Goal: Task Accomplishment & Management: Manage account settings

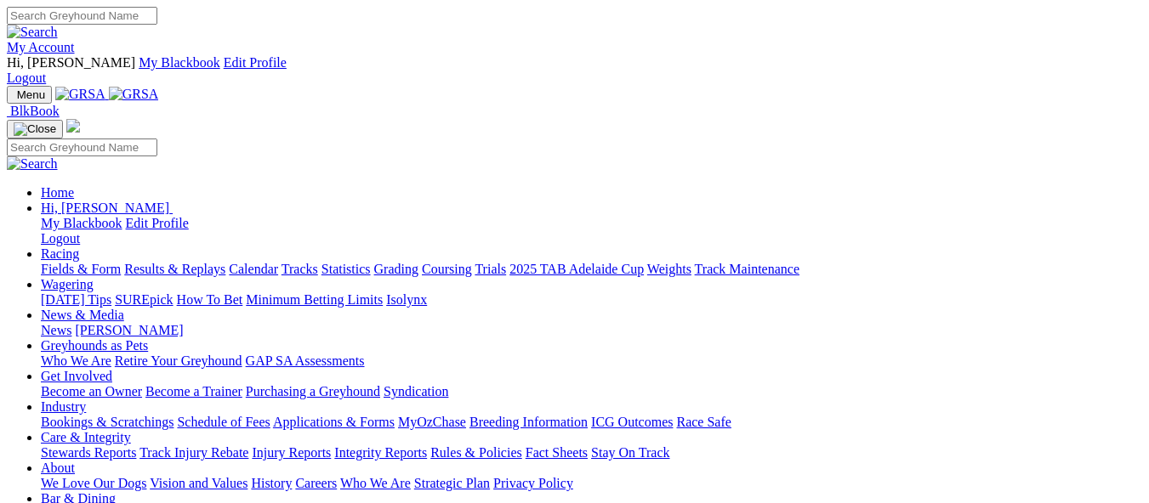
click at [997, 7] on div "My Account Hi, [PERSON_NAME] My Blackbook Edit Profile Logout" at bounding box center [574, 46] width 1135 height 79
click at [75, 40] on link "My Account" at bounding box center [41, 47] width 68 height 14
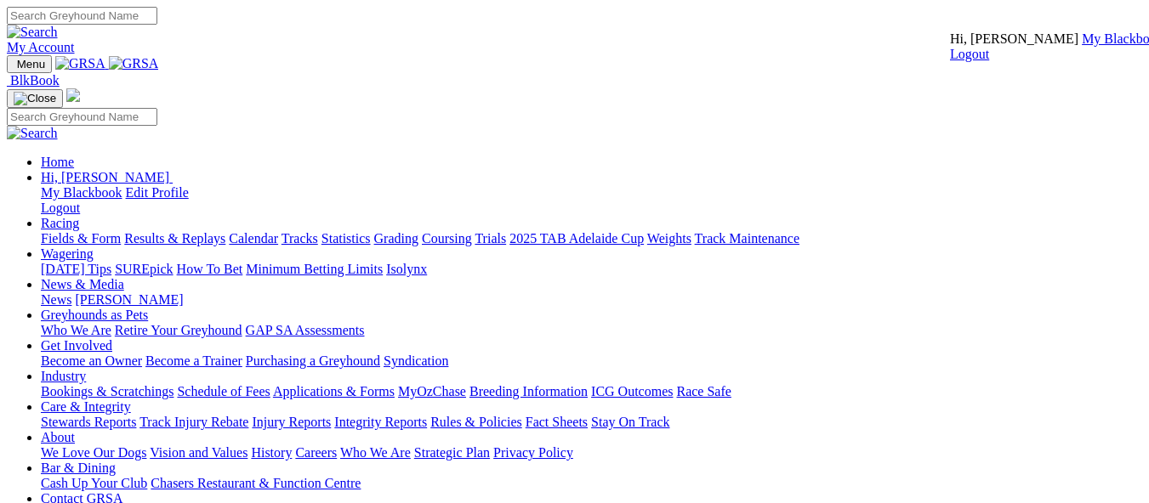
click at [1082, 46] on link "My Blackbook" at bounding box center [1123, 38] width 82 height 14
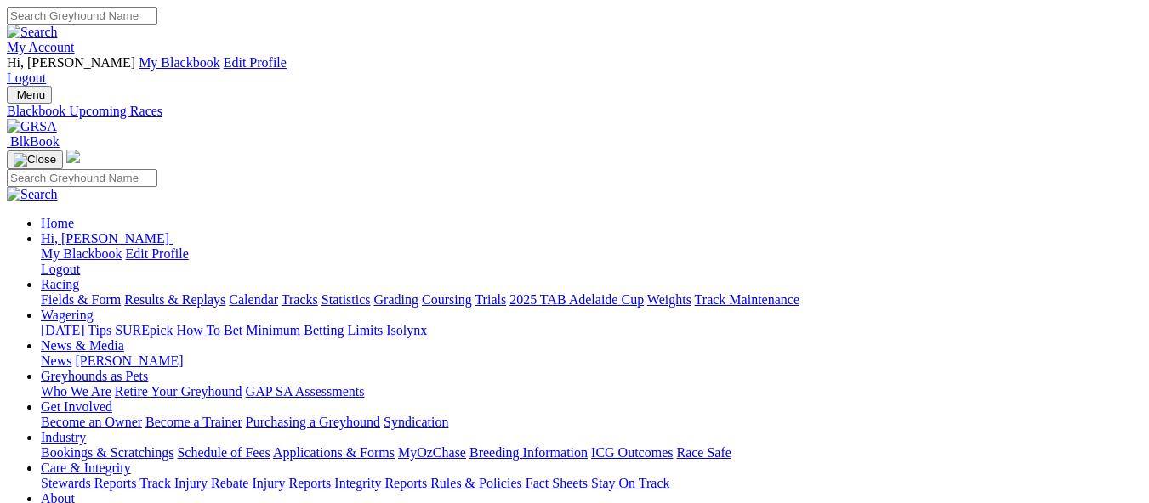
click at [75, 40] on link "My Account" at bounding box center [41, 47] width 68 height 14
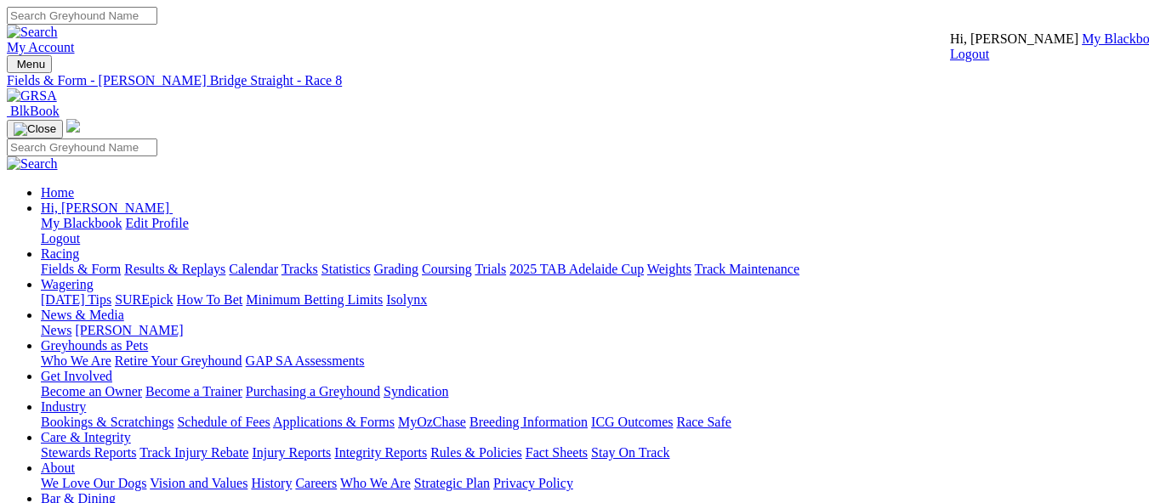
click at [1082, 46] on link "My Blackbook" at bounding box center [1123, 38] width 82 height 14
